Goal: Find specific page/section: Find specific page/section

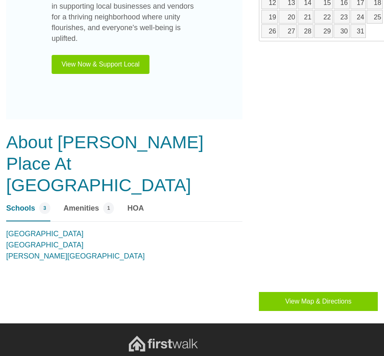
scroll to position [545, 0]
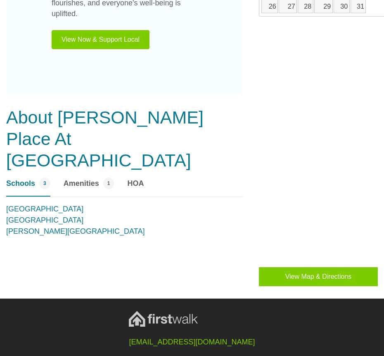
click at [135, 178] on span "HOA" at bounding box center [135, 183] width 17 height 11
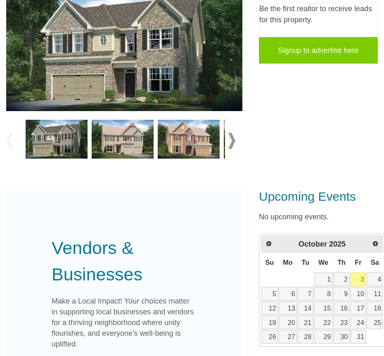
scroll to position [0, 0]
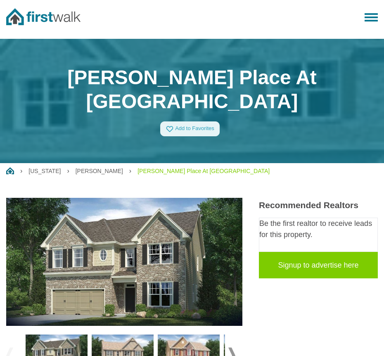
click at [365, 19] on button at bounding box center [371, 17] width 13 height 8
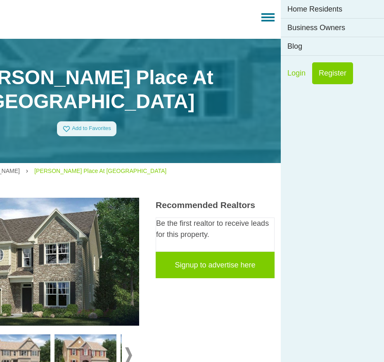
click at [267, 21] on div "FirstWalk" at bounding box center [89, 19] width 372 height 39
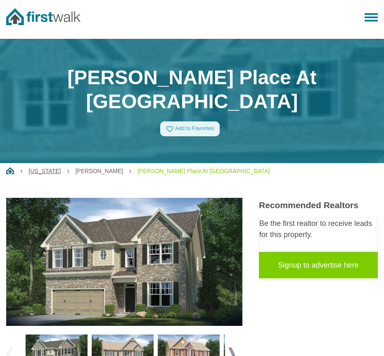
click at [36, 168] on link "[US_STATE]" at bounding box center [44, 171] width 32 height 7
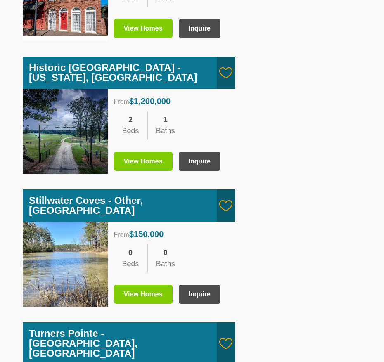
scroll to position [1328, 0]
